Goal: Task Accomplishment & Management: Complete application form

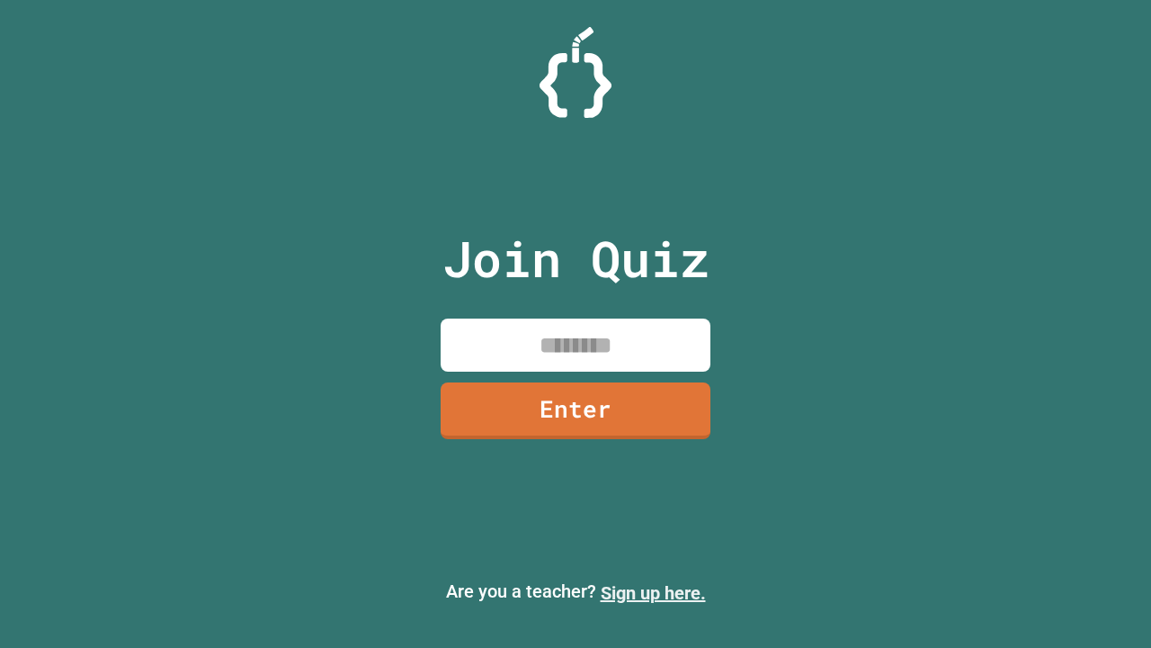
click at [653, 593] on link "Sign up here." at bounding box center [653, 593] width 105 height 22
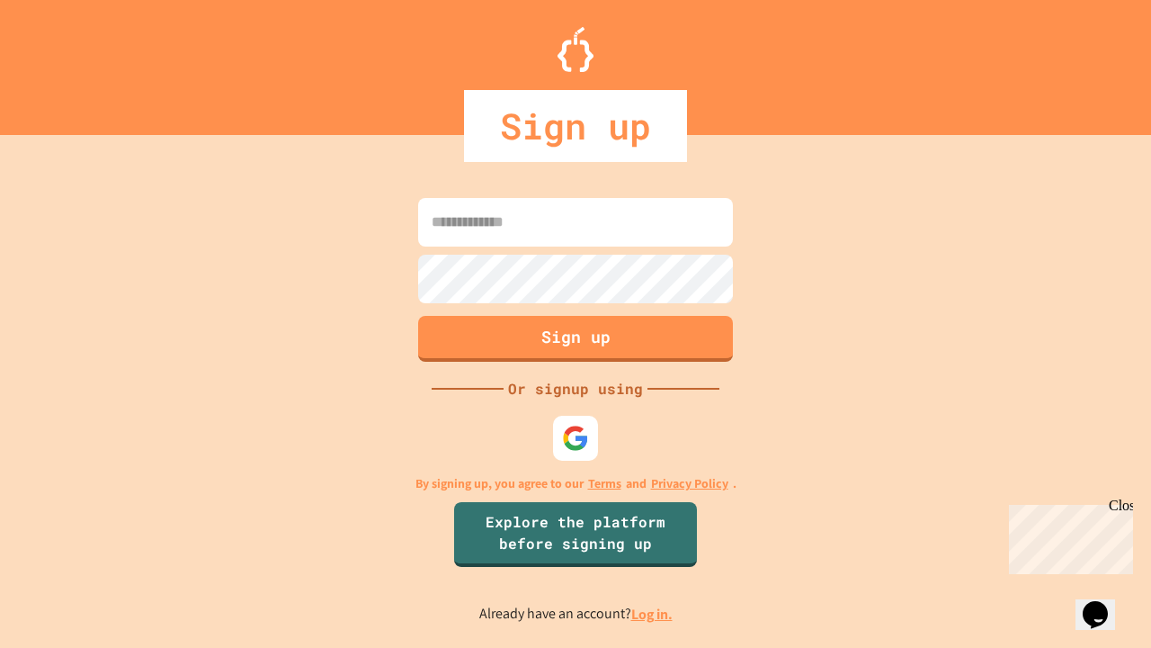
click at [653, 613] on link "Log in." at bounding box center [651, 613] width 41 height 19
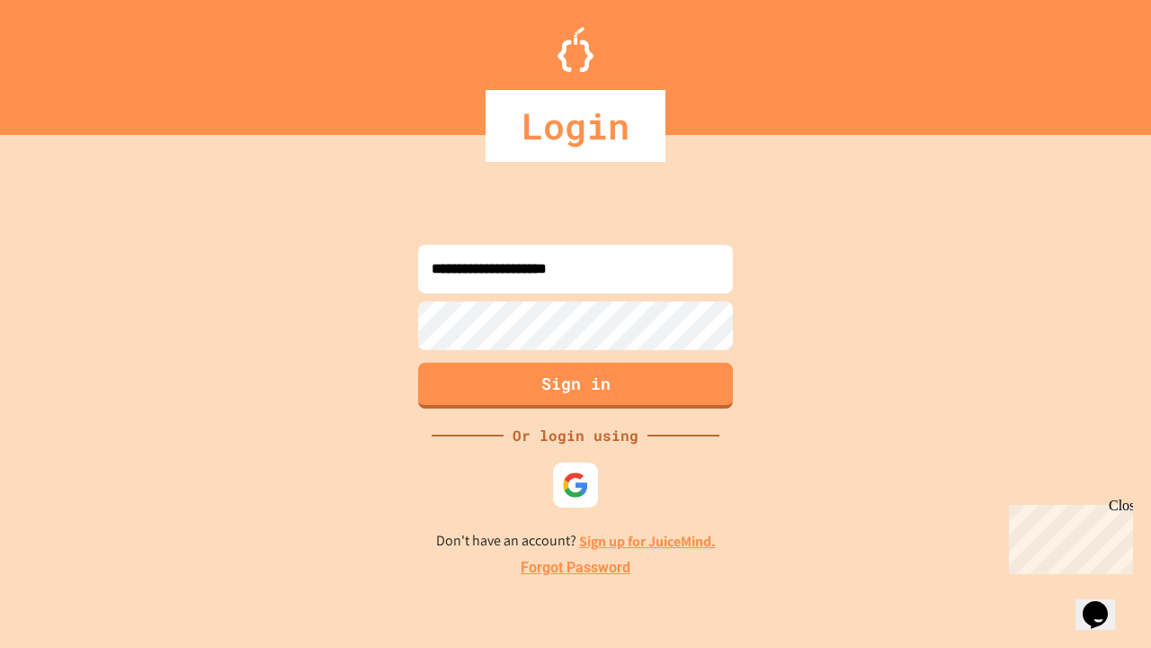
type input "**********"
